Goal: Task Accomplishment & Management: Use online tool/utility

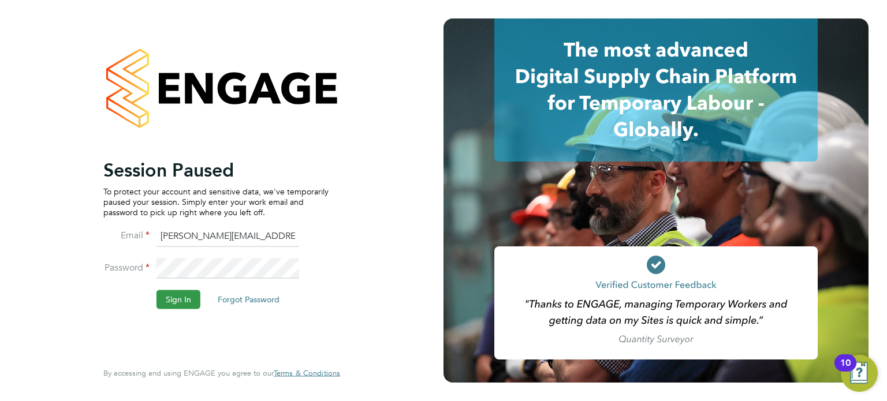
click at [181, 299] on button "Sign In" at bounding box center [179, 300] width 44 height 18
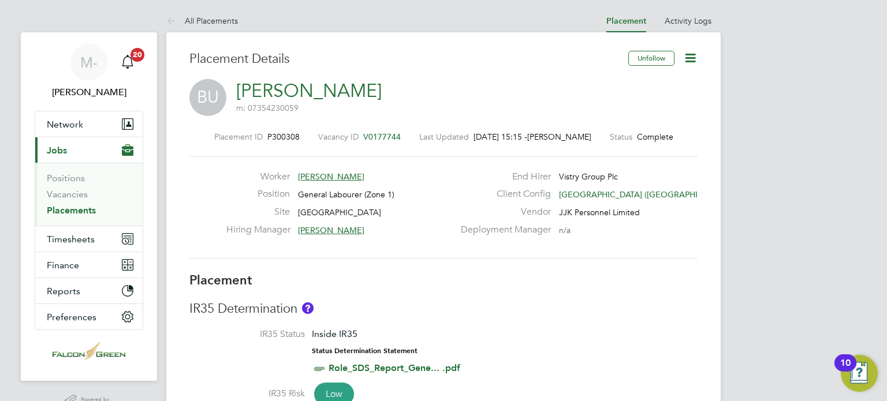
click at [79, 208] on link "Placements" at bounding box center [71, 210] width 49 height 11
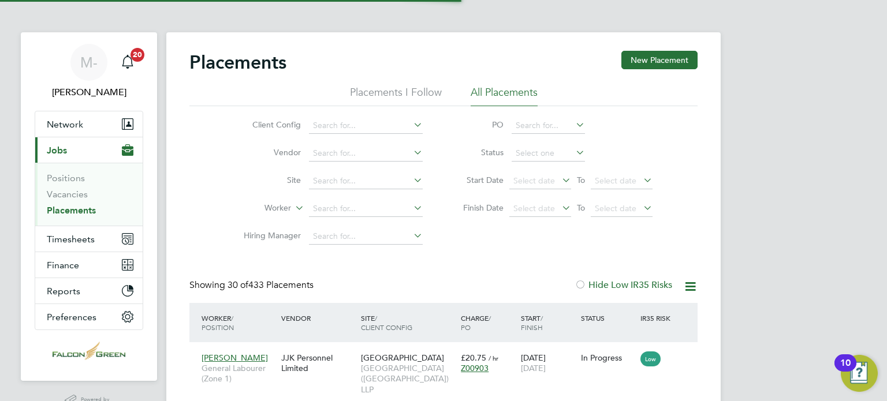
scroll to position [6, 5]
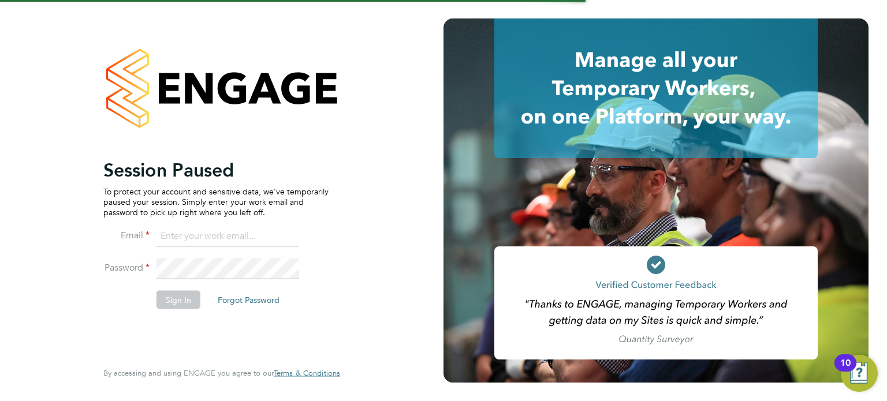
type input "martin@falcongreen.co.uk"
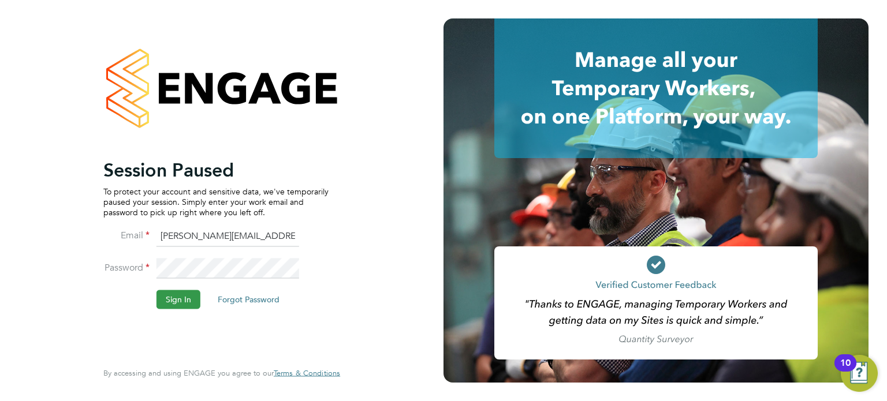
click at [178, 299] on button "Sign In" at bounding box center [179, 300] width 44 height 18
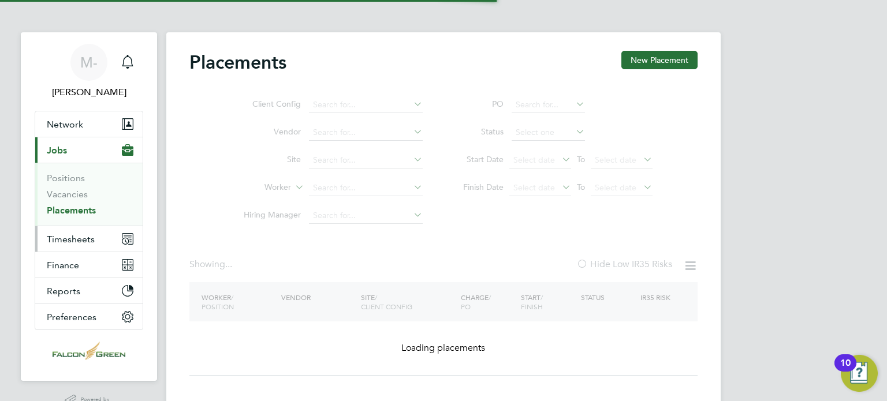
click at [90, 236] on span "Timesheets" at bounding box center [71, 239] width 48 height 11
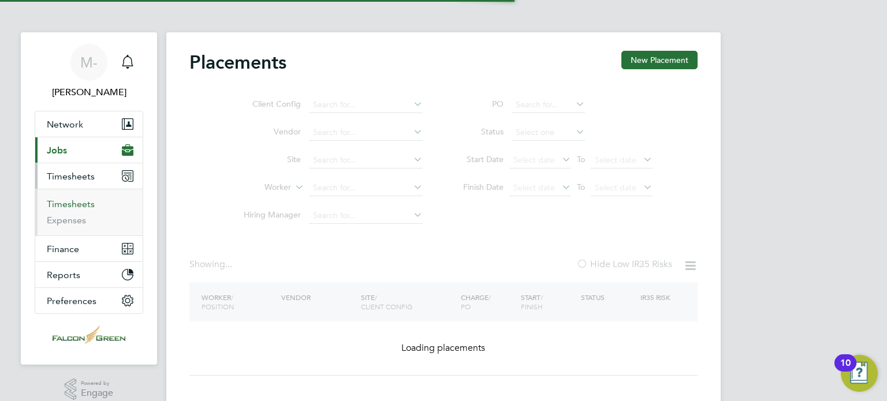
click at [88, 208] on link "Timesheets" at bounding box center [71, 204] width 48 height 11
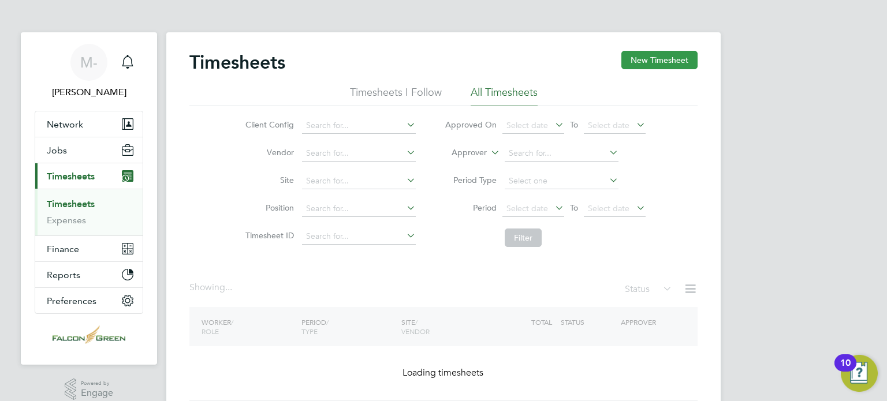
click at [658, 59] on button "New Timesheet" at bounding box center [659, 60] width 76 height 18
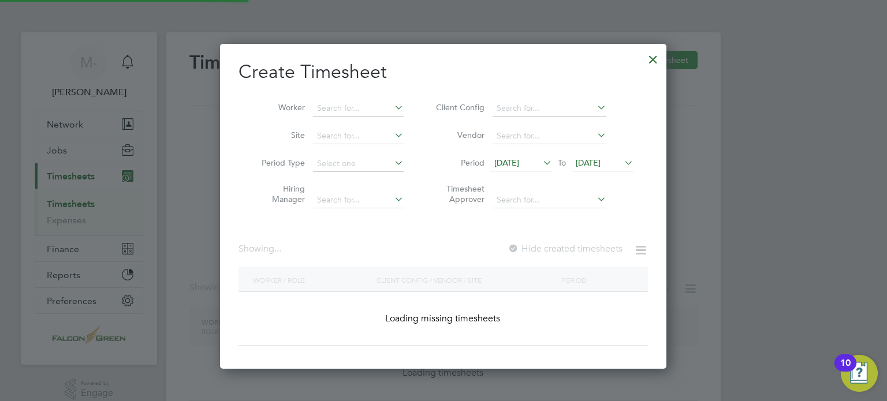
scroll to position [325, 447]
click at [519, 162] on span "[DATE]" at bounding box center [506, 163] width 25 height 10
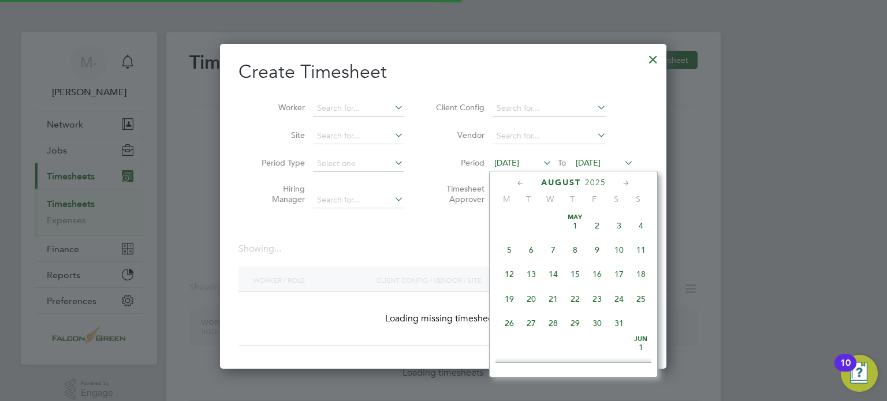
scroll to position [402, 0]
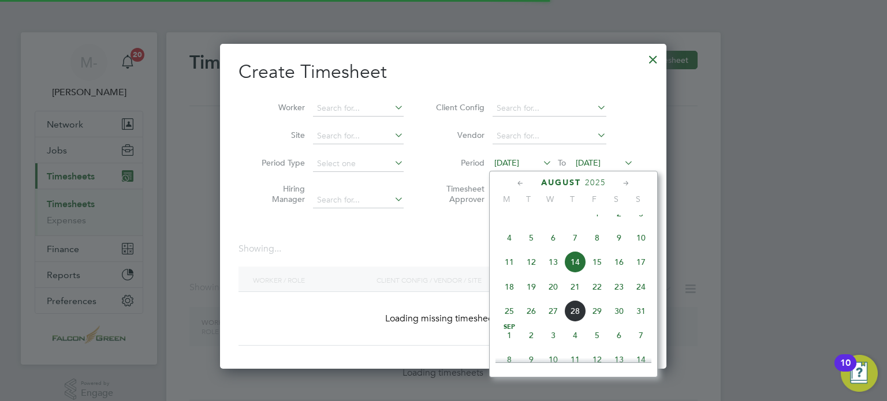
click at [512, 295] on span "18" at bounding box center [509, 287] width 22 height 22
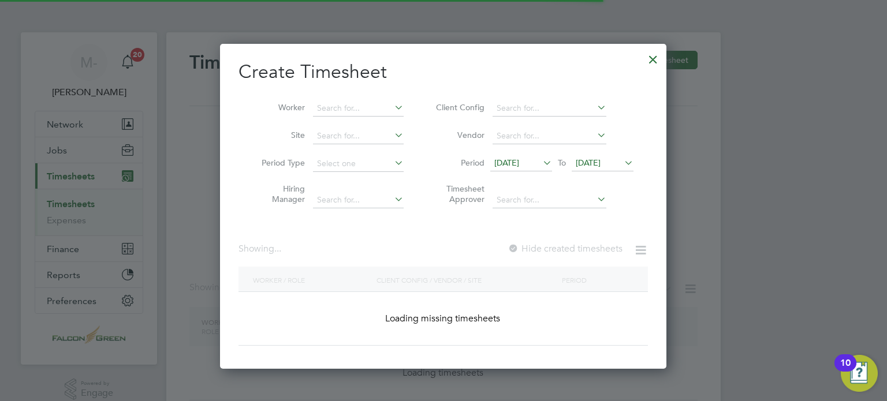
click at [622, 167] on icon at bounding box center [622, 163] width 0 height 16
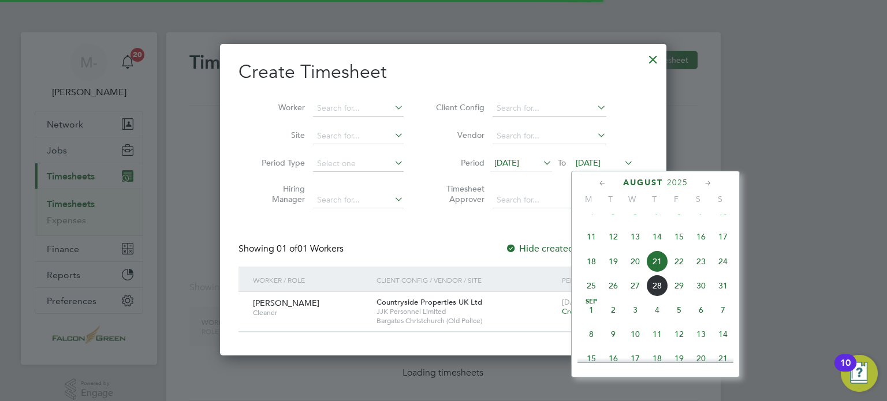
scroll to position [311, 447]
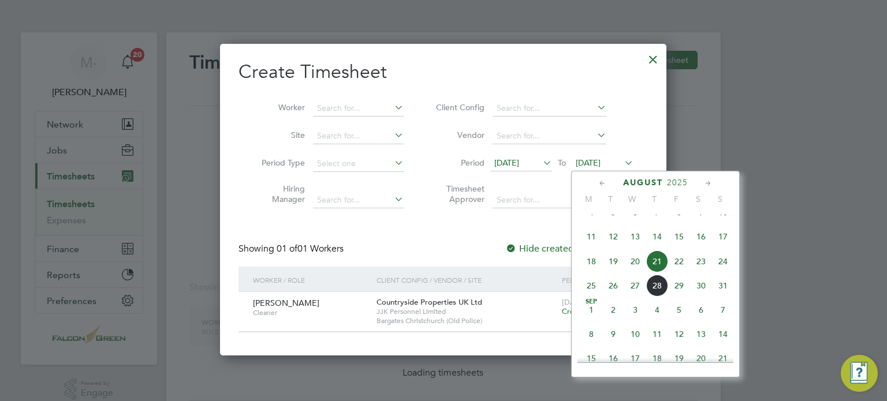
click at [724, 273] on span "24" at bounding box center [723, 262] width 22 height 22
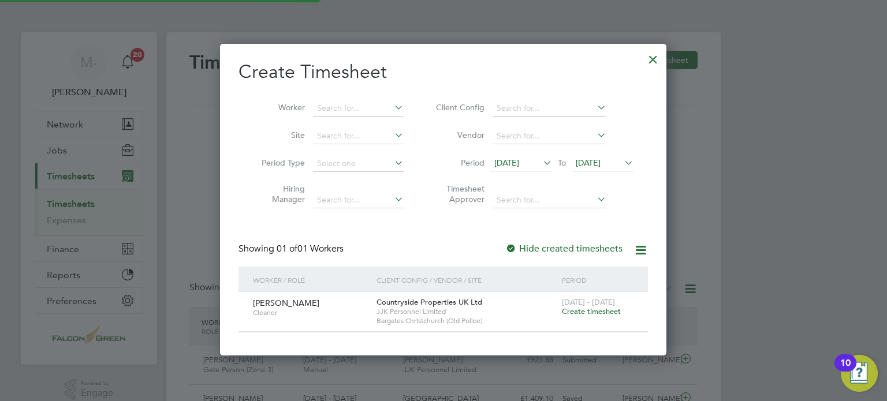
scroll to position [0, 0]
drag, startPoint x: 655, startPoint y: 61, endPoint x: 563, endPoint y: 158, distance: 134.0
click at [563, 158] on div "Create Timesheet Worker Site Period Type Hiring Manager Client Config Vendor Pe…" at bounding box center [443, 200] width 446 height 312
click at [535, 176] on li "Period [DATE] To [DATE]" at bounding box center [533, 164] width 230 height 28
click at [649, 60] on div at bounding box center [653, 56] width 21 height 21
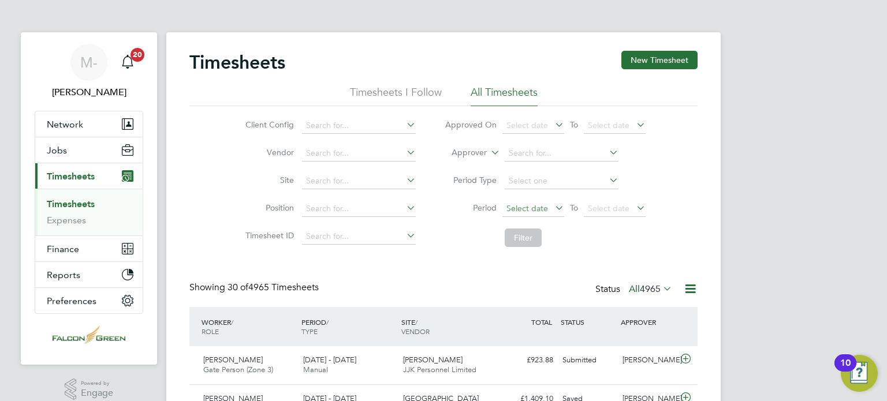
click at [534, 210] on span "Select date" at bounding box center [528, 208] width 42 height 10
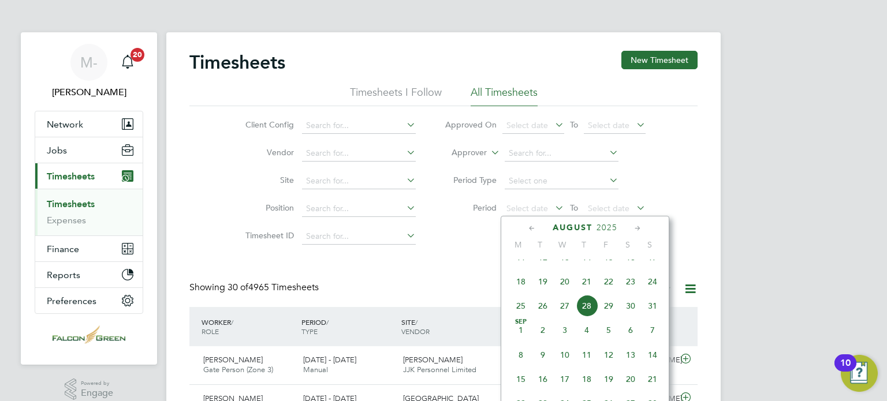
click at [519, 290] on span "18" at bounding box center [521, 282] width 22 height 22
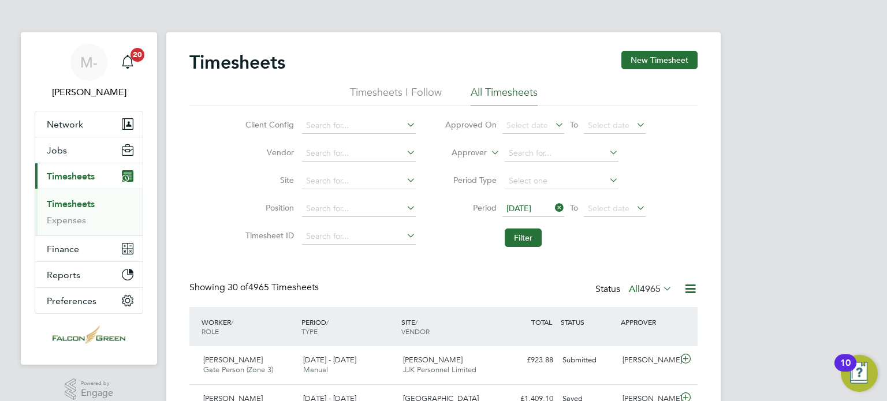
drag, startPoint x: 598, startPoint y: 213, endPoint x: 622, endPoint y: 240, distance: 36.0
click at [622, 240] on li "Filter" at bounding box center [545, 238] width 230 height 30
click at [620, 204] on span "Select date" at bounding box center [609, 208] width 42 height 10
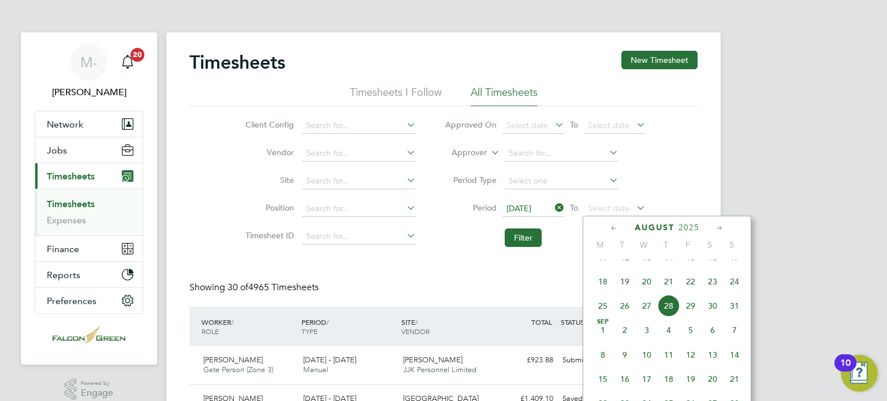
click at [727, 293] on span "24" at bounding box center [735, 282] width 22 height 22
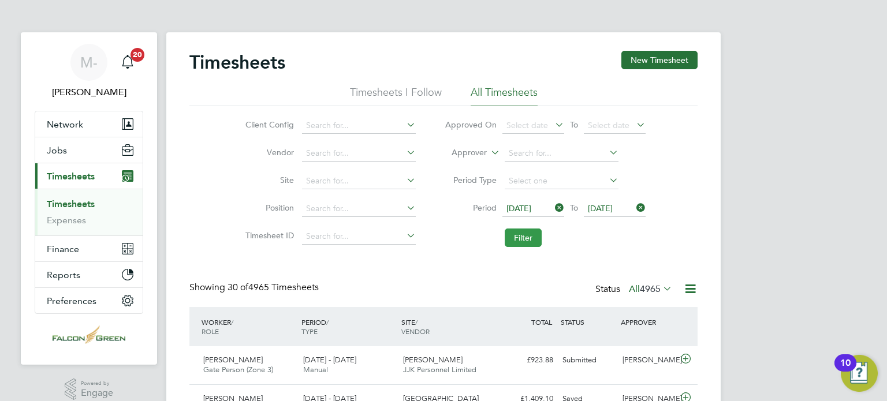
click at [529, 241] on button "Filter" at bounding box center [523, 238] width 37 height 18
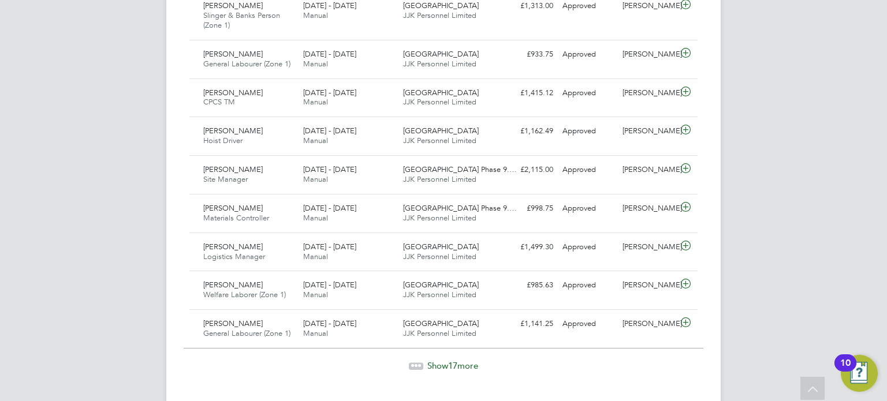
click at [469, 360] on span "Show 17 more" at bounding box center [452, 365] width 51 height 11
